Goal: Use online tool/utility

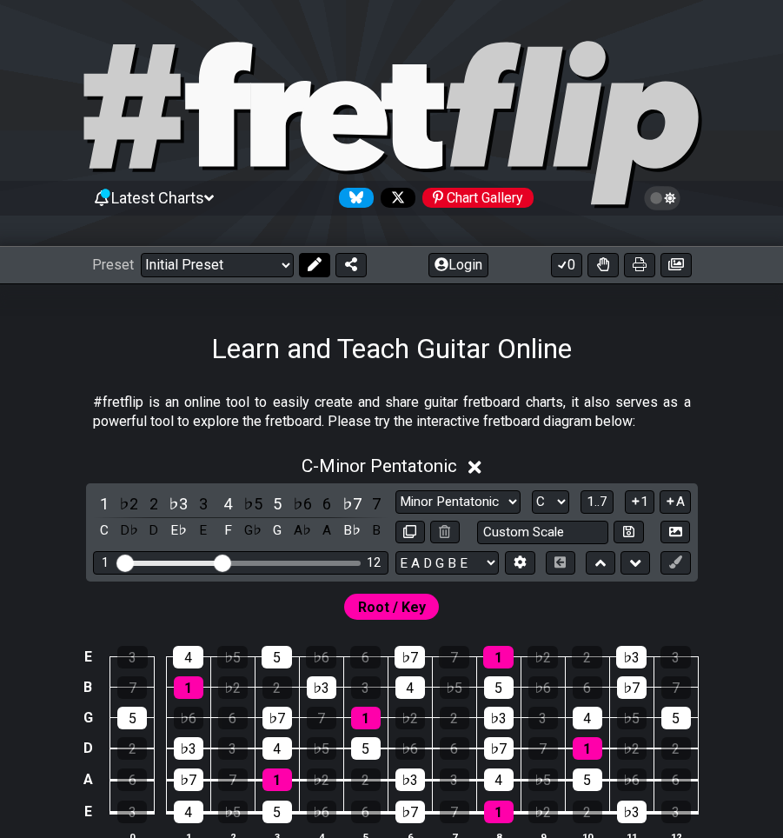
click at [309, 275] on button at bounding box center [314, 265] width 31 height 24
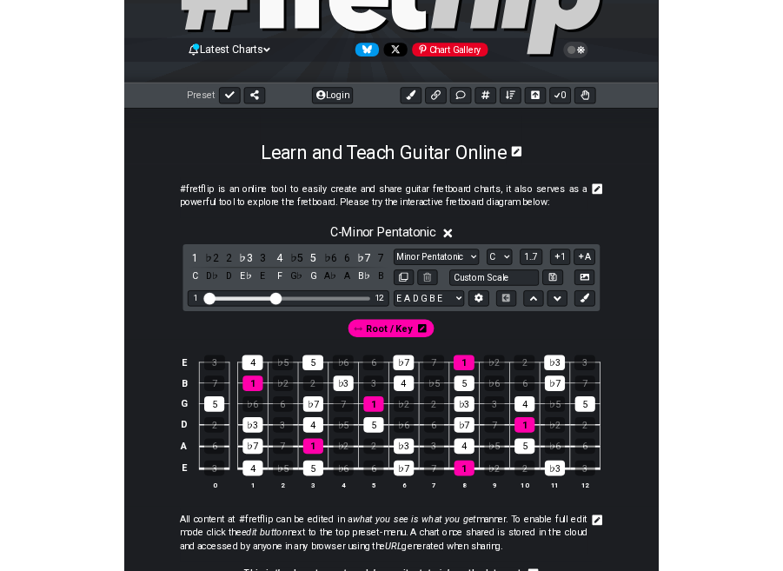
scroll to position [261, 0]
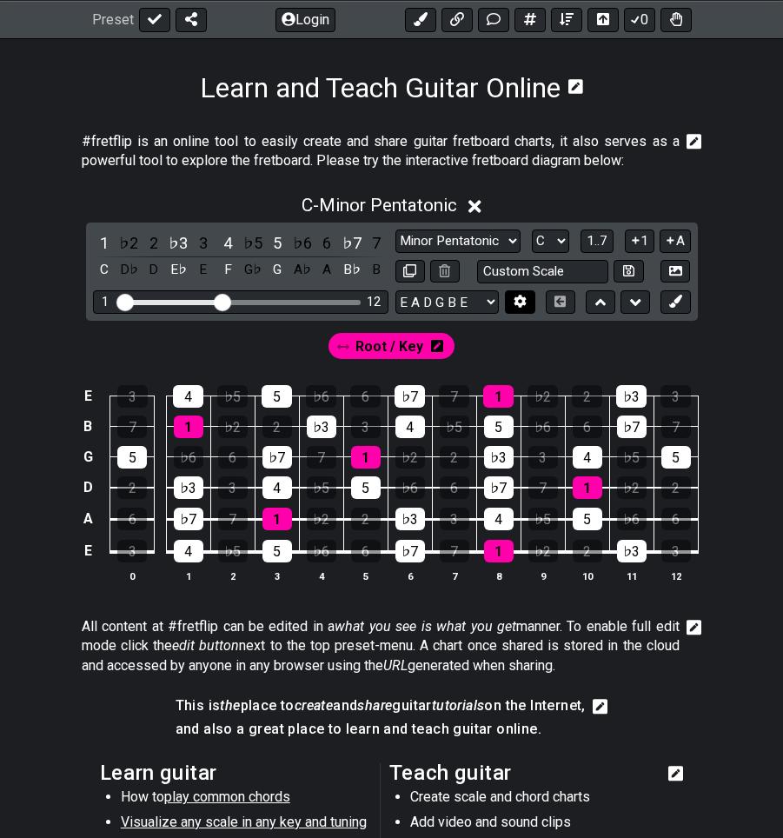
click at [519, 306] on icon at bounding box center [521, 302] width 12 height 13
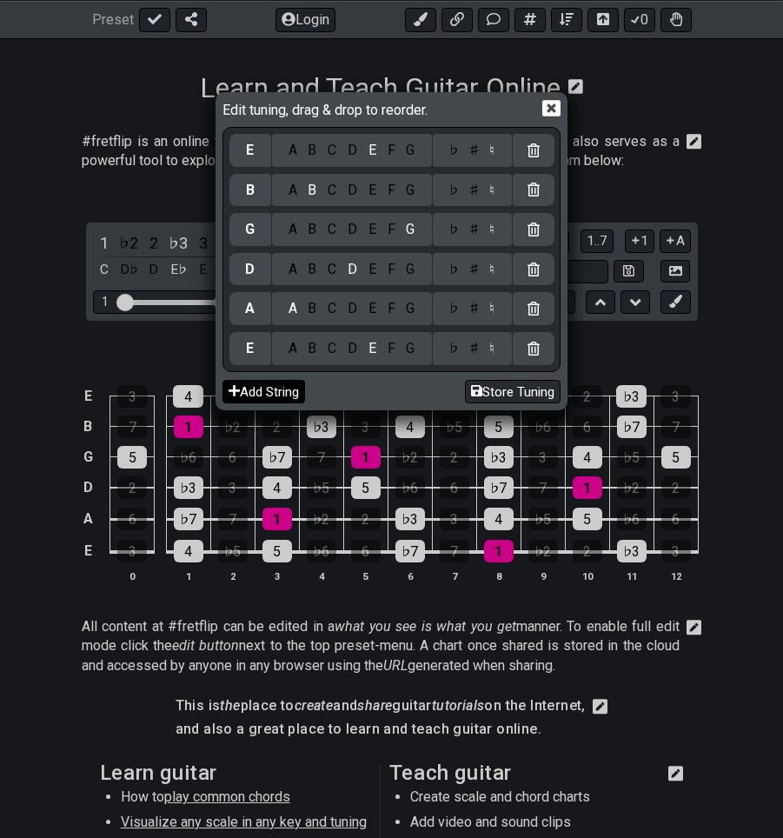
click at [278, 394] on button "Add String" at bounding box center [264, 391] width 83 height 23
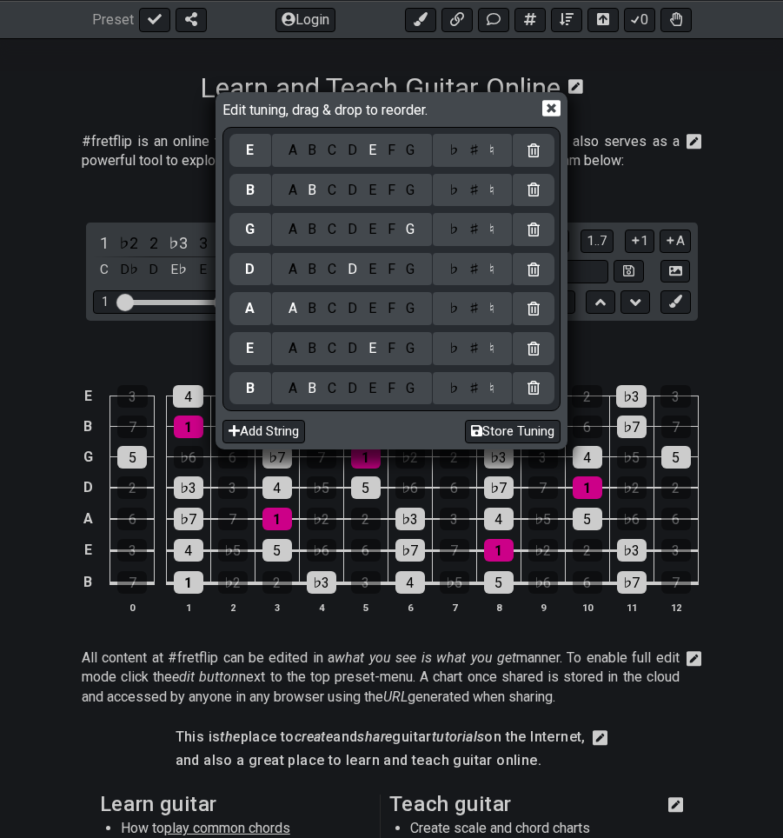
click at [390, 385] on div "F" at bounding box center [391, 388] width 19 height 19
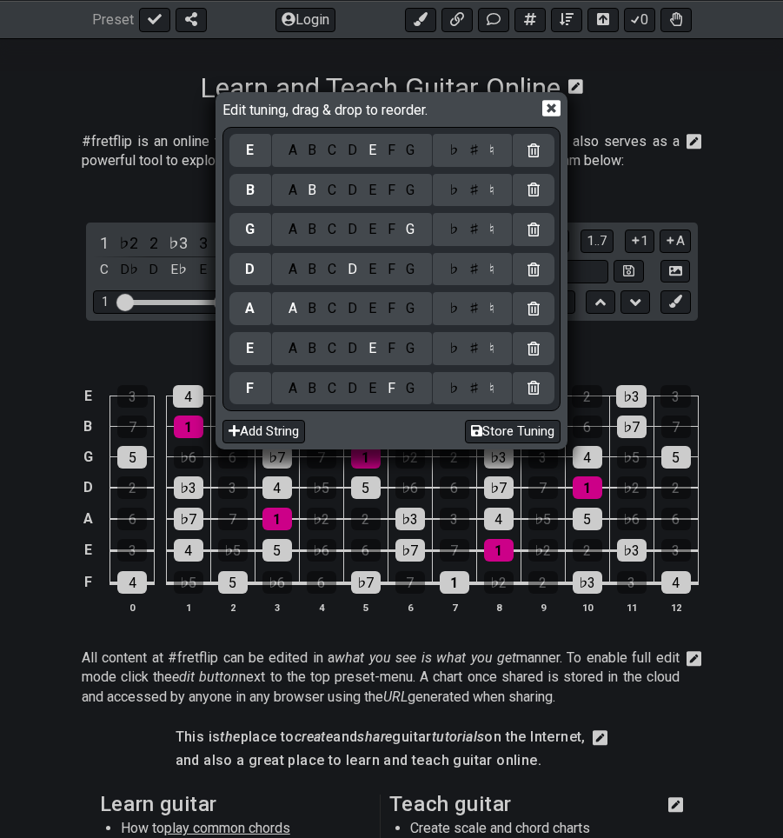
click at [335, 346] on div "C" at bounding box center [333, 348] width 20 height 19
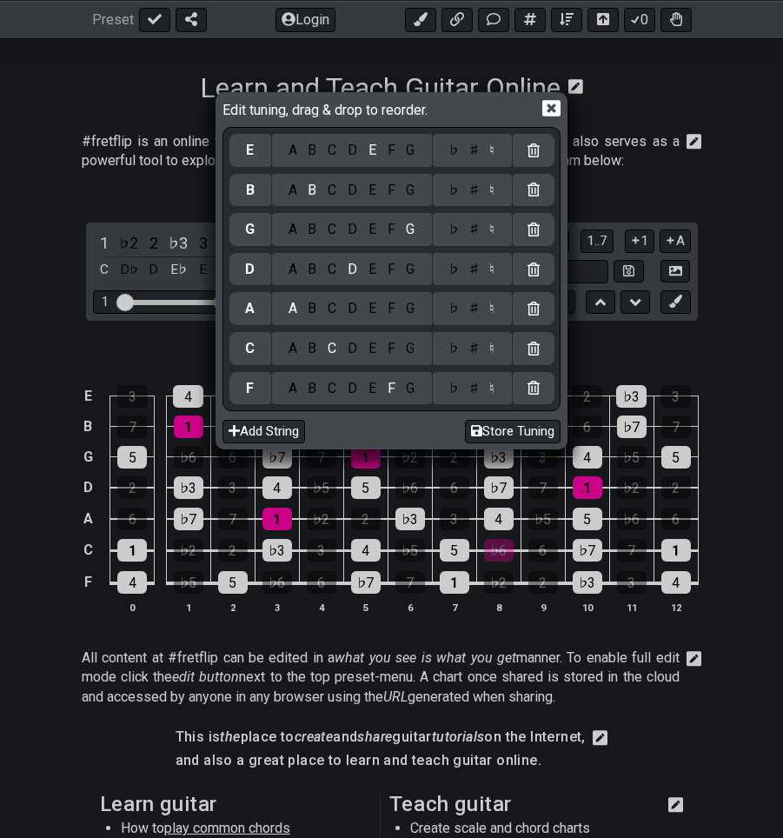
click at [389, 301] on div "F" at bounding box center [391, 308] width 19 height 19
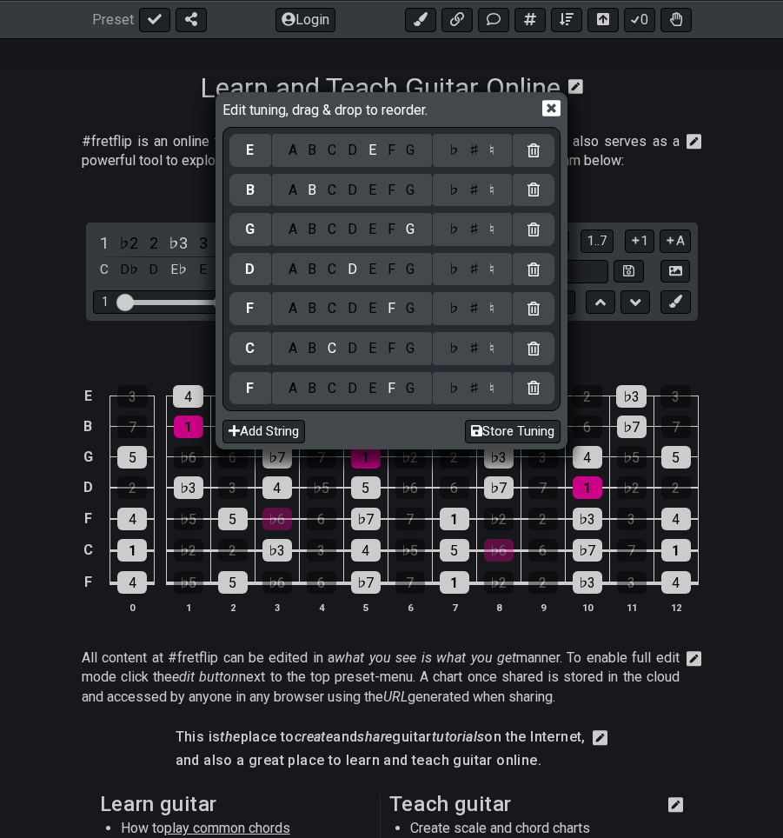
click at [296, 276] on div "A" at bounding box center [293, 269] width 20 height 19
click at [417, 390] on div "G" at bounding box center [411, 388] width 20 height 19
click at [355, 350] on div "D" at bounding box center [353, 348] width 21 height 19
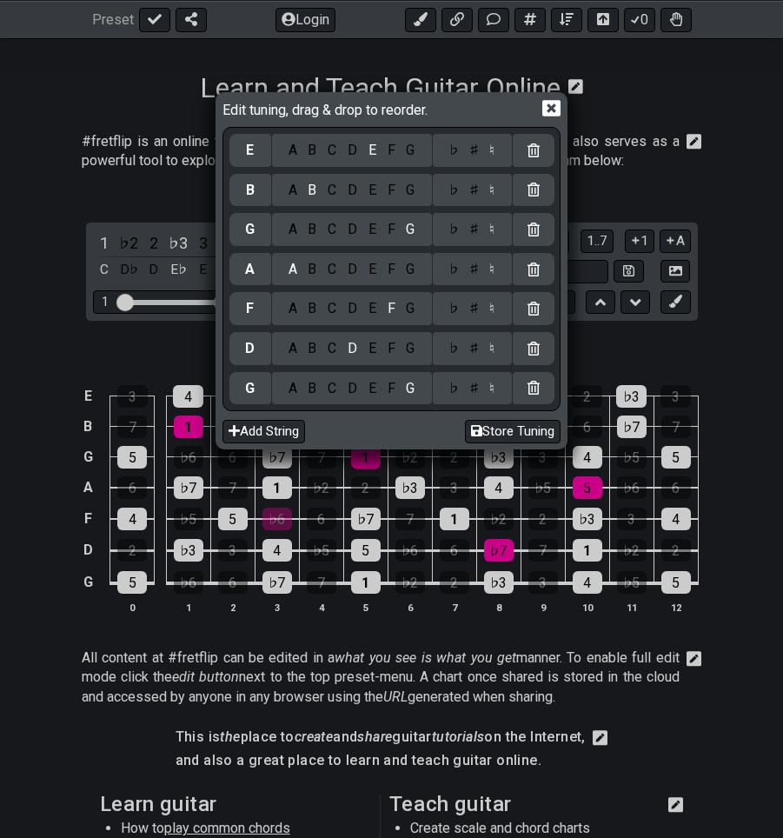
click at [408, 306] on div "G" at bounding box center [411, 308] width 20 height 19
click at [337, 280] on div "A B C D E F G" at bounding box center [352, 269] width 160 height 33
click at [339, 268] on div "C" at bounding box center [333, 269] width 20 height 19
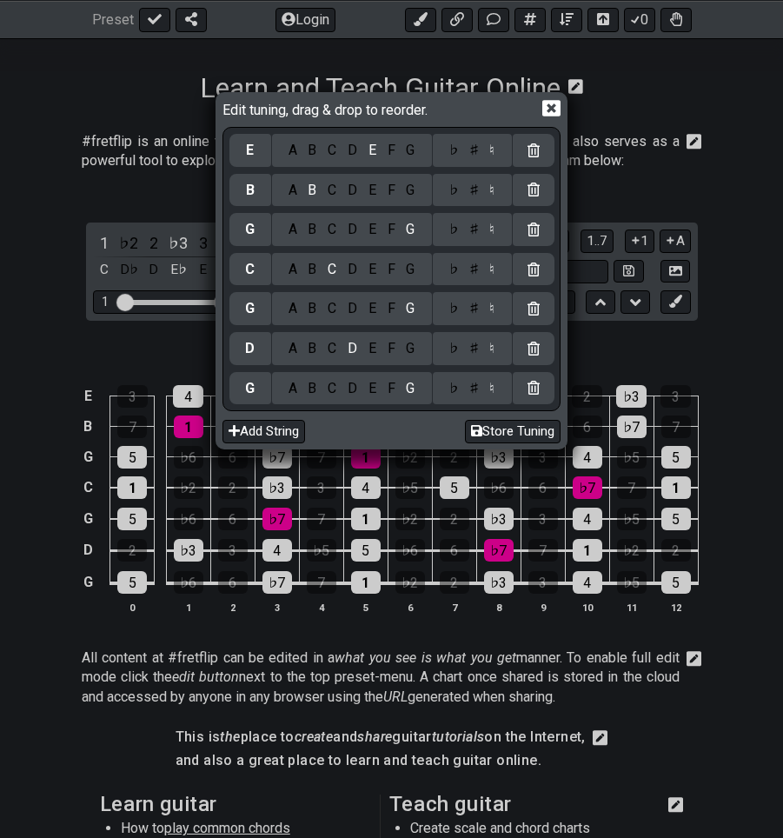
click at [397, 229] on div "F" at bounding box center [391, 229] width 19 height 19
click at [298, 195] on div "A" at bounding box center [293, 190] width 20 height 19
click at [358, 161] on div "A B C D E F G" at bounding box center [352, 150] width 160 height 33
click at [354, 150] on div "D" at bounding box center [353, 150] width 21 height 19
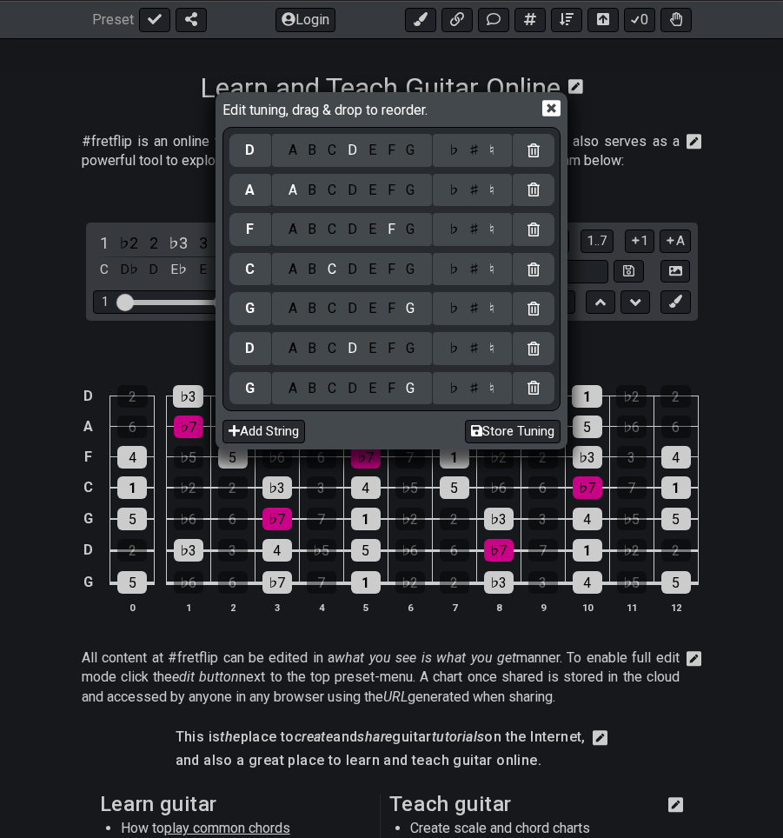
click at [544, 110] on icon at bounding box center [552, 109] width 18 height 17
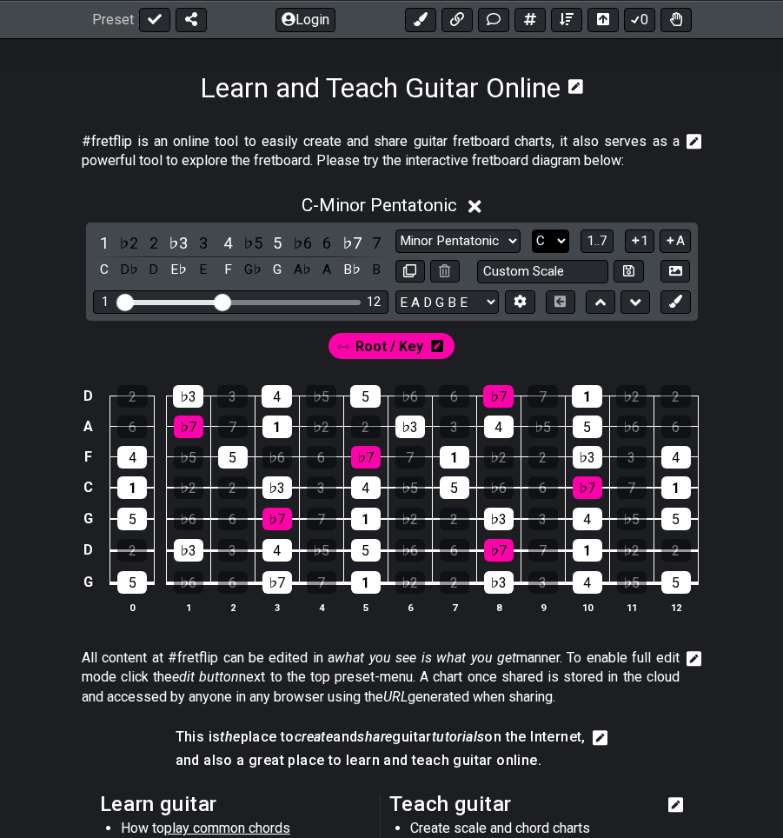
click at [544, 237] on select "A♭ A A♯ B♭ B C C♯ D♭ D D♯ E♭ E F F♯ G♭ G G♯" at bounding box center [550, 241] width 37 height 23
select select "A#"
click at [532, 230] on select "A♭ A A♯ B♭ B C C♯ D♭ D D♯ E♭ E F F♯ G♭ G G♯" at bounding box center [550, 241] width 37 height 23
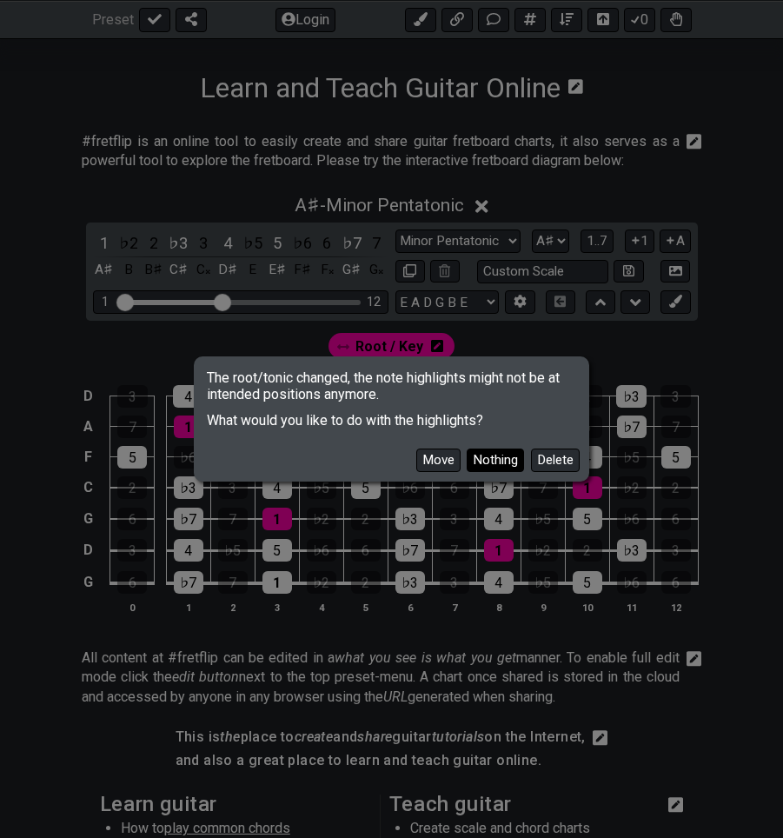
click at [488, 460] on button "Nothing" at bounding box center [495, 460] width 57 height 23
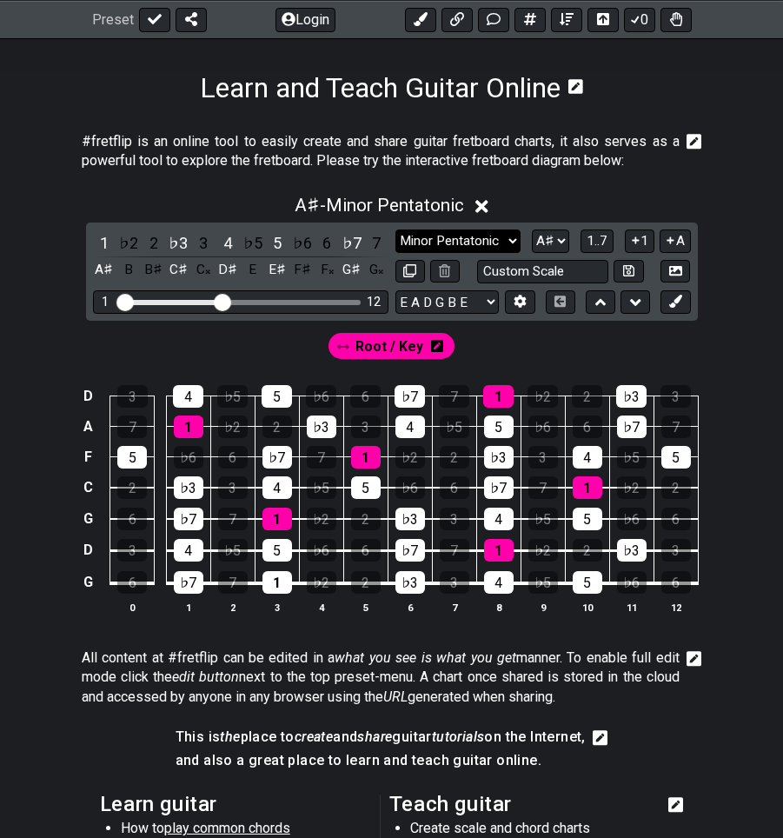
click at [483, 232] on select "Minor Pentatonic Click to edit Minor Pentatonic Major Pentatonic Minor Blues Ma…" at bounding box center [458, 241] width 125 height 23
click at [396, 230] on select "Minor Pentatonic Click to edit Minor Pentatonic Major Pentatonic Minor Blues Ma…" at bounding box center [458, 241] width 125 height 23
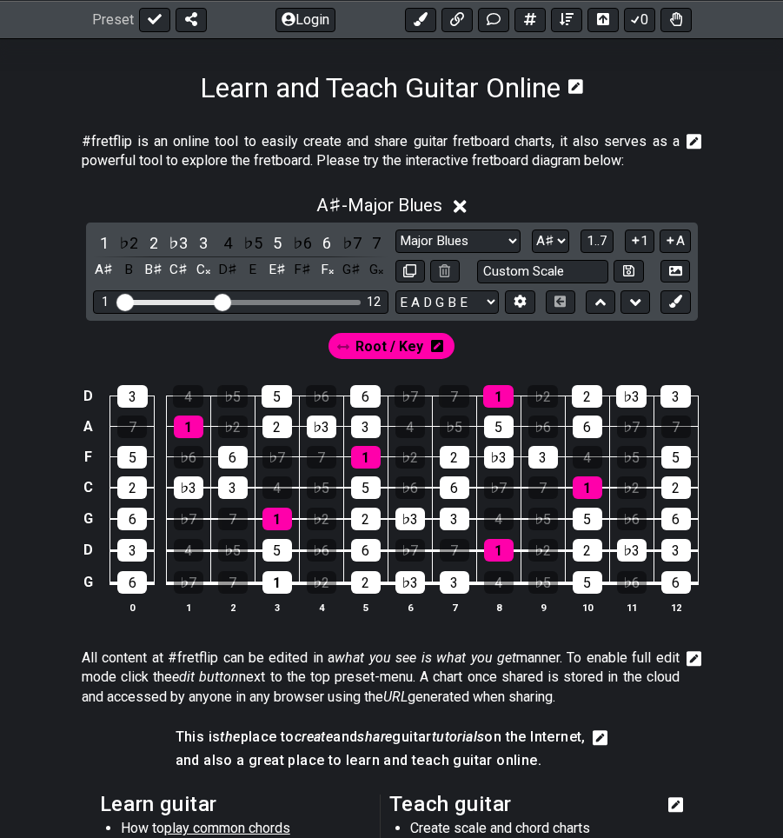
click at [513, 441] on td "♭3" at bounding box center [499, 442] width 44 height 30
click at [509, 246] on select "Minor Pentatonic Click to edit Minor Pentatonic Major Pentatonic Minor Blues Ma…" at bounding box center [458, 241] width 125 height 23
select select "Major / [PERSON_NAME]"
click at [396, 230] on select "Minor Pentatonic Click to edit Minor Pentatonic Major Pentatonic Minor Blues Ma…" at bounding box center [458, 241] width 125 height 23
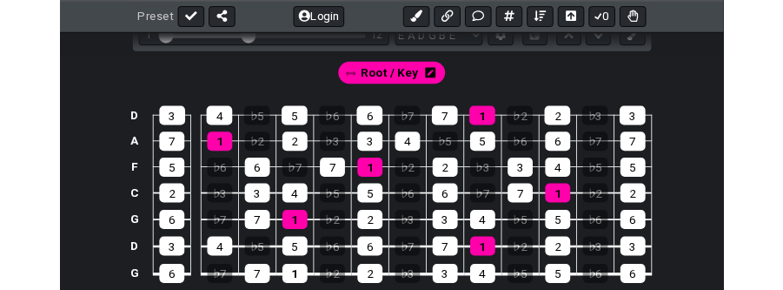
scroll to position [591, 0]
